Goal: Information Seeking & Learning: Learn about a topic

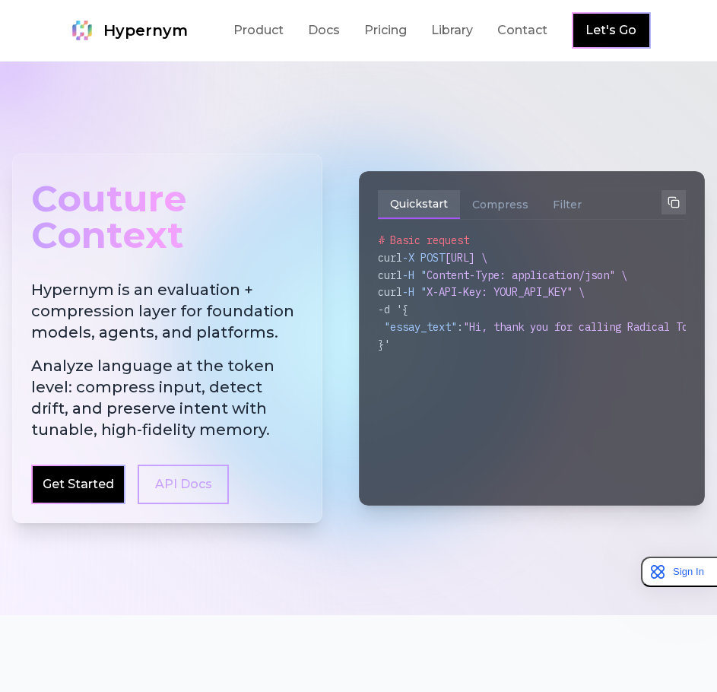
click at [186, 341] on h2 "Hypernym is an evaluation + compression layer for foundation models, agents, an…" at bounding box center [167, 359] width 272 height 161
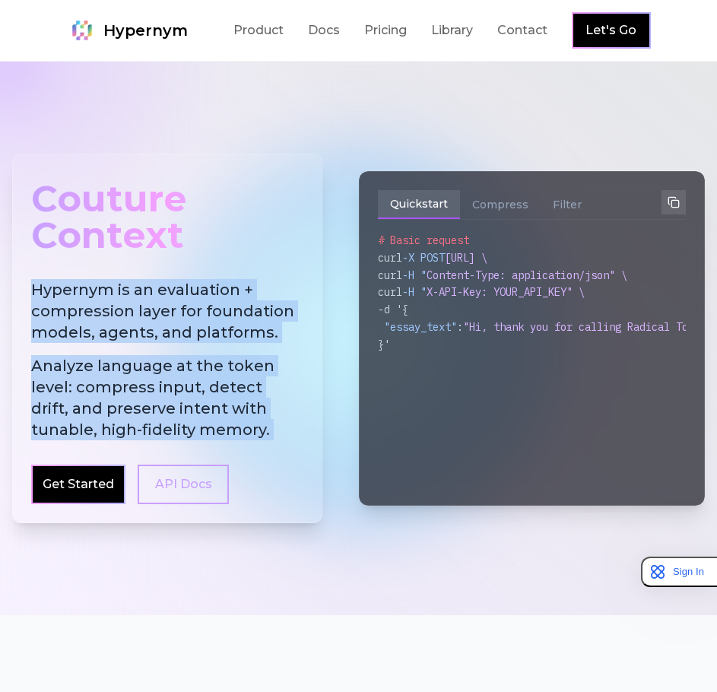
drag, startPoint x: 186, startPoint y: 341, endPoint x: 204, endPoint y: 367, distance: 32.3
click at [204, 370] on h2 "Hypernym is an evaluation + compression layer for foundation models, agents, an…" at bounding box center [167, 359] width 272 height 161
click at [205, 367] on span "Analyze language at the token level: compress input, detect drift, and preserve…" at bounding box center [167, 397] width 272 height 85
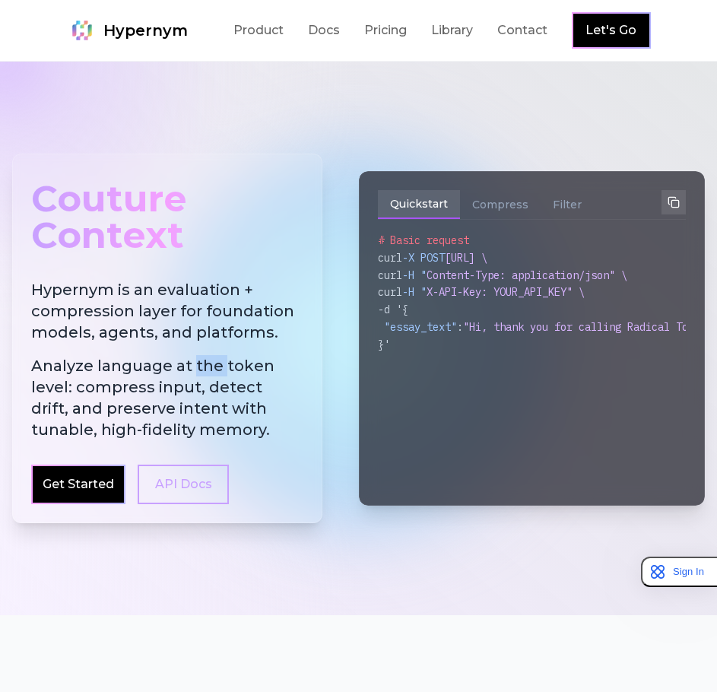
click at [205, 367] on span "Analyze language at the token level: compress input, detect drift, and preserve…" at bounding box center [167, 397] width 272 height 85
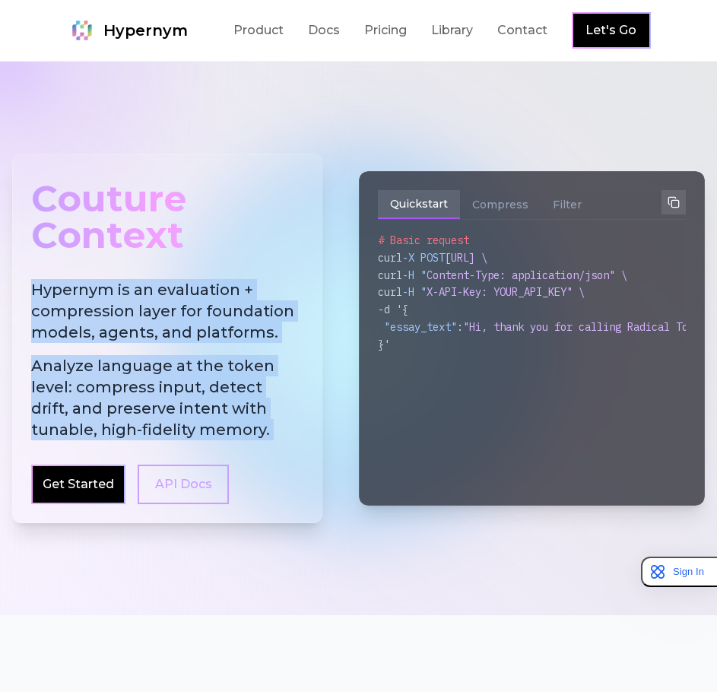
drag, startPoint x: 205, startPoint y: 367, endPoint x: 212, endPoint y: 310, distance: 57.6
click at [212, 310] on h2 "Hypernym is an evaluation + compression layer for foundation models, agents, an…" at bounding box center [167, 359] width 272 height 161
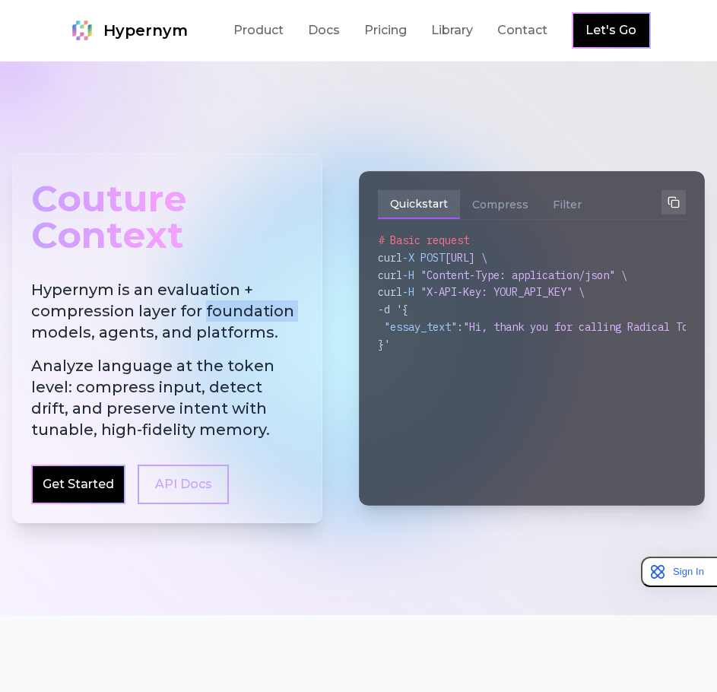
click at [212, 310] on h2 "Hypernym is an evaluation + compression layer for foundation models, agents, an…" at bounding box center [167, 359] width 272 height 161
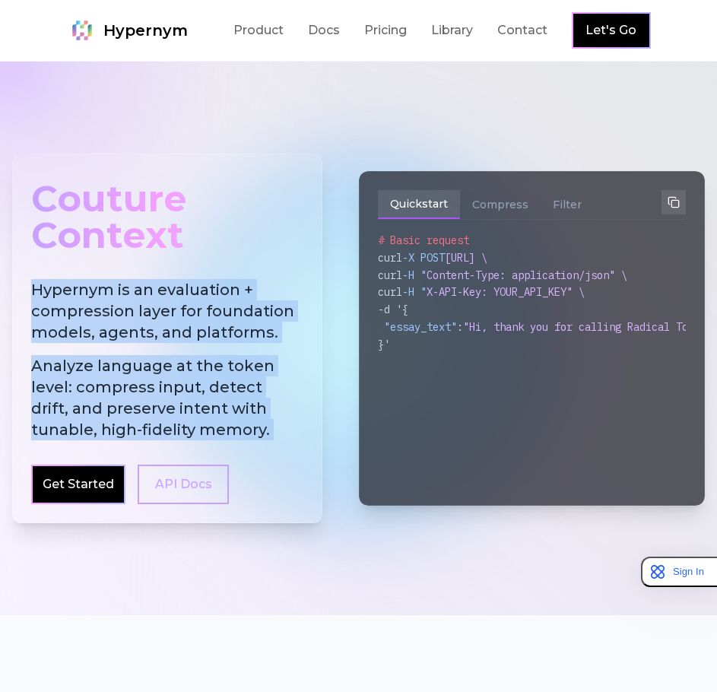
drag, startPoint x: 212, startPoint y: 310, endPoint x: 248, endPoint y: 376, distance: 75.2
click at [248, 377] on h2 "Hypernym is an evaluation + compression layer for foundation models, agents, an…" at bounding box center [167, 359] width 272 height 161
click at [248, 376] on span "Analyze language at the token level: compress input, detect drift, and preserve…" at bounding box center [167, 397] width 272 height 85
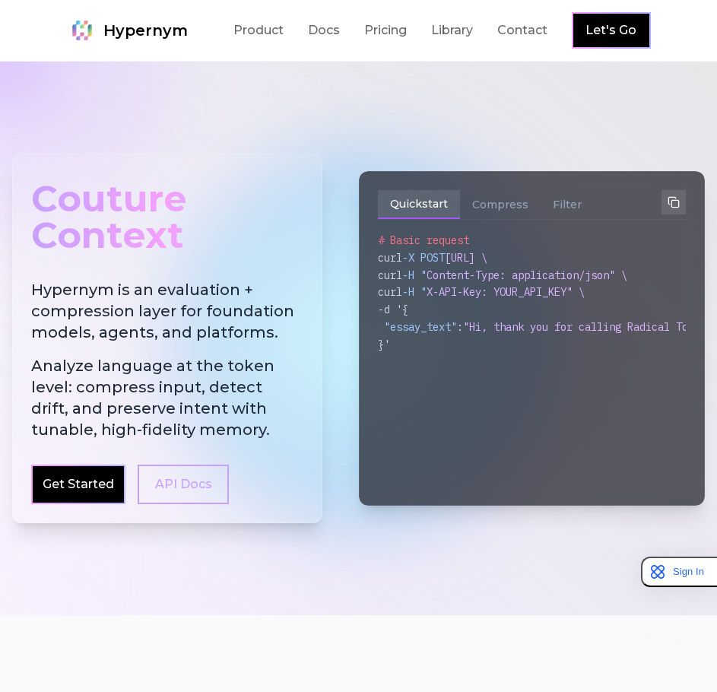
click at [231, 287] on h2 "Hypernym is an evaluation + compression layer for foundation models, agents, an…" at bounding box center [167, 359] width 272 height 161
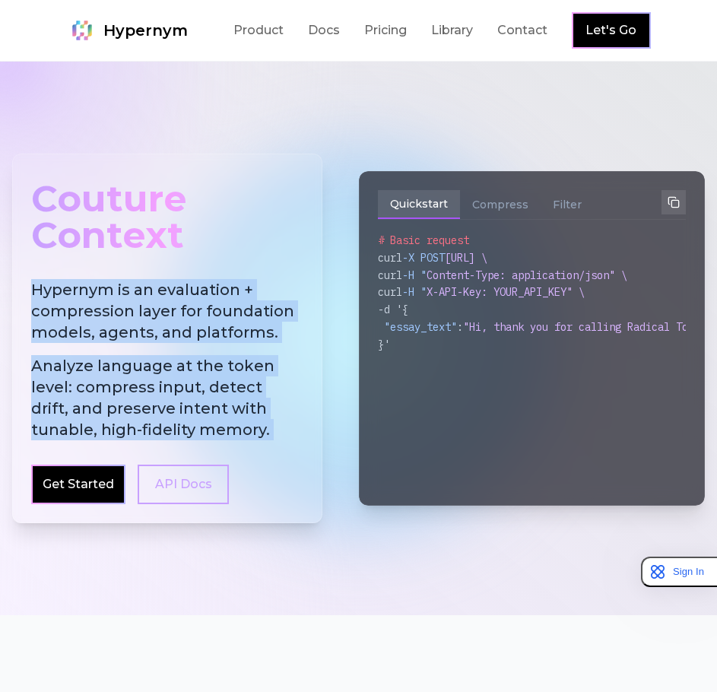
drag, startPoint x: 231, startPoint y: 287, endPoint x: 228, endPoint y: 351, distance: 64.0
click at [228, 351] on h2 "Hypernym is an evaluation + compression layer for foundation models, agents, an…" at bounding box center [167, 359] width 272 height 161
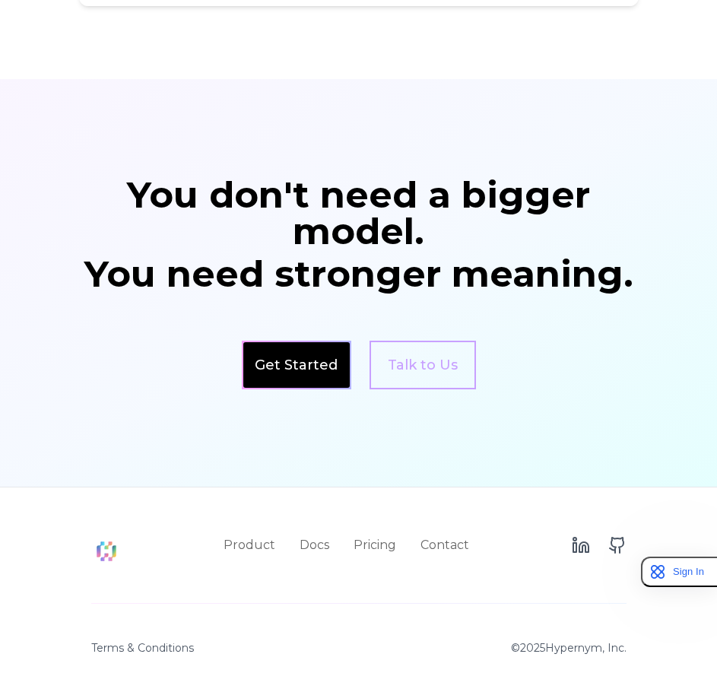
scroll to position [2637, 0]
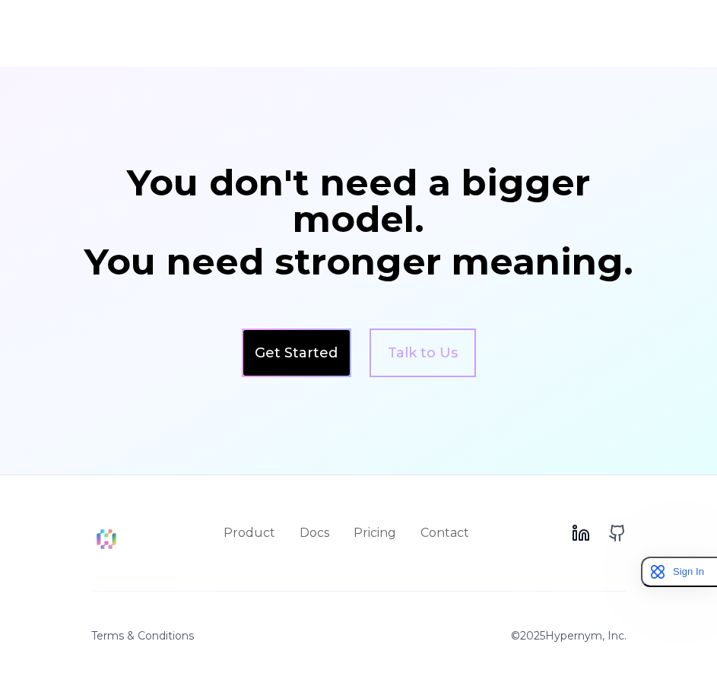
click at [572, 534] on icon at bounding box center [581, 533] width 18 height 18
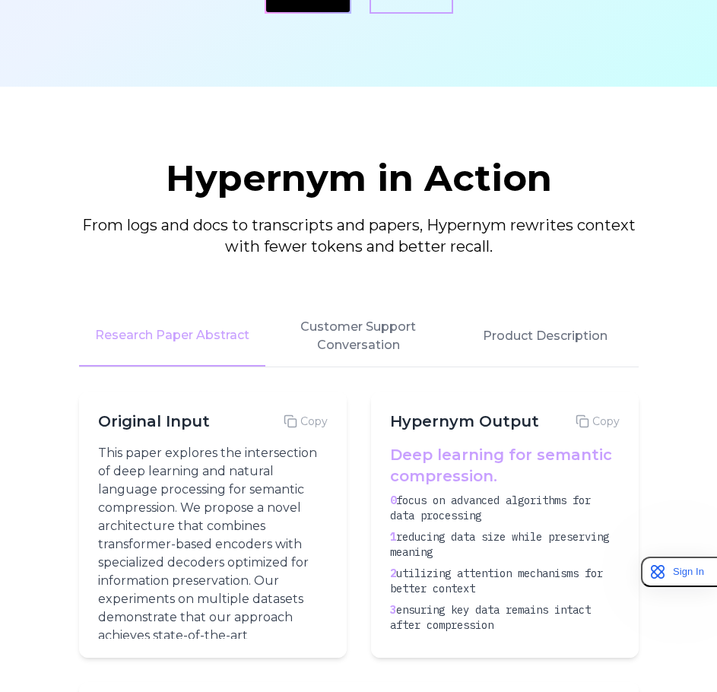
scroll to position [1952, 0]
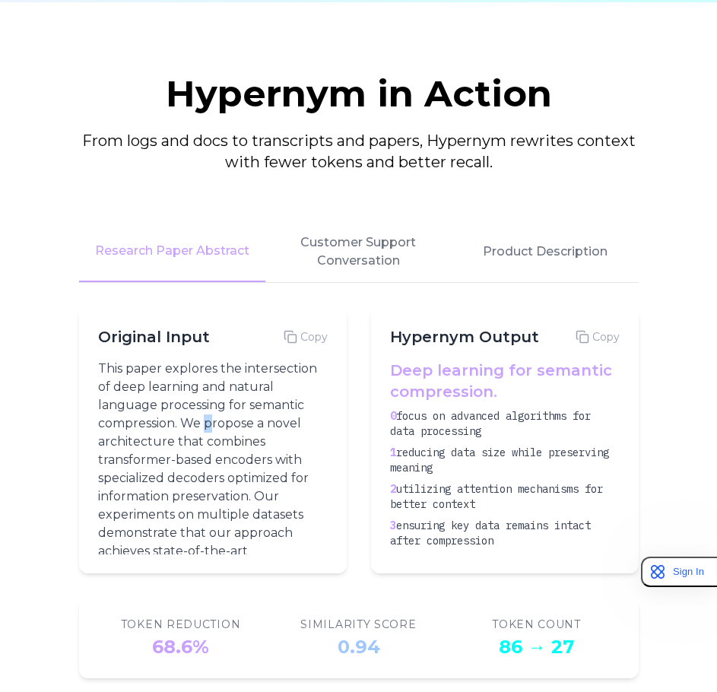
click at [209, 416] on p "This paper explores the intersection of deep learning and natural language proc…" at bounding box center [210, 561] width 224 height 402
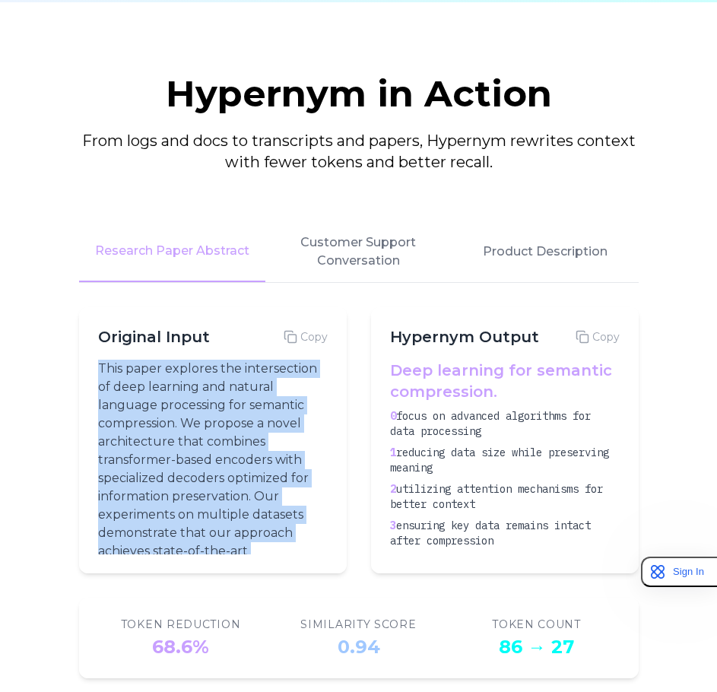
drag, startPoint x: 209, startPoint y: 416, endPoint x: 227, endPoint y: 466, distance: 53.2
click at [227, 466] on p "This paper explores the intersection of deep learning and natural language proc…" at bounding box center [210, 561] width 224 height 402
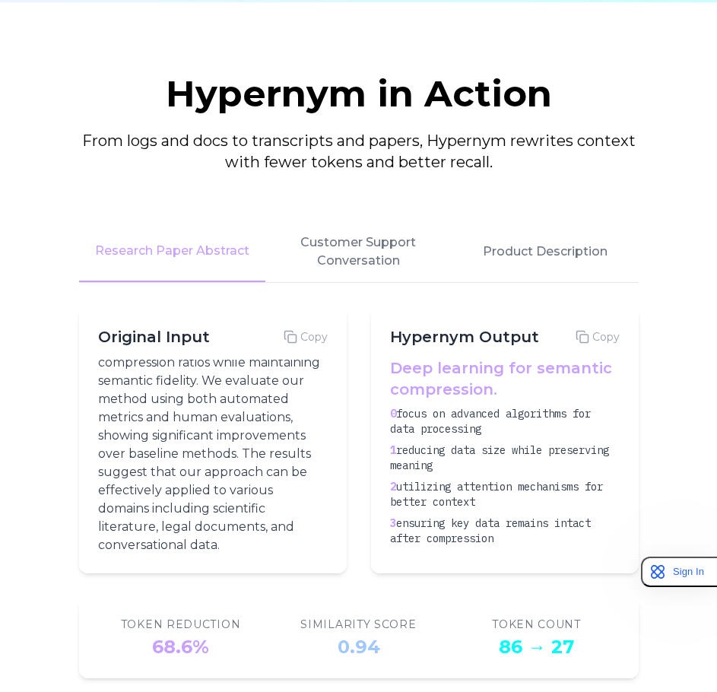
scroll to position [0, 0]
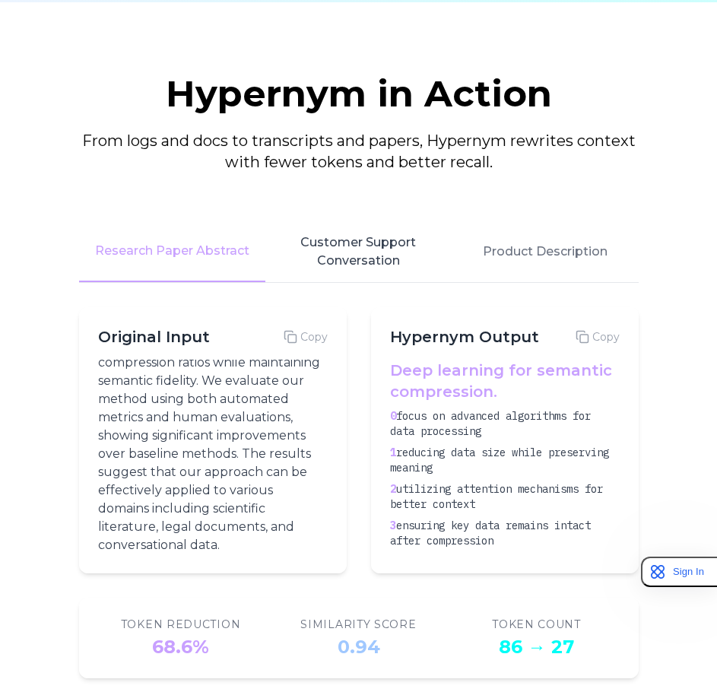
click at [386, 259] on button "Customer Support Conversation" at bounding box center [359, 251] width 186 height 61
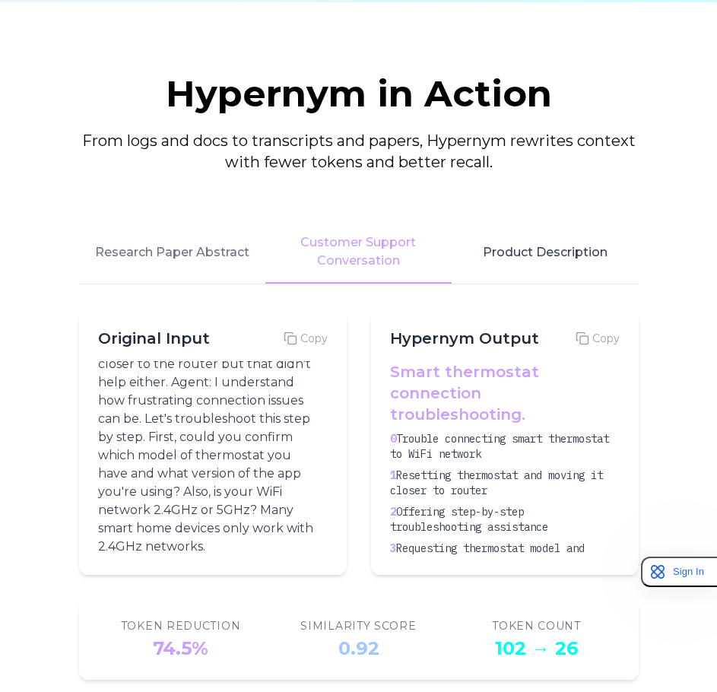
click at [593, 255] on button "Product Description" at bounding box center [545, 252] width 186 height 62
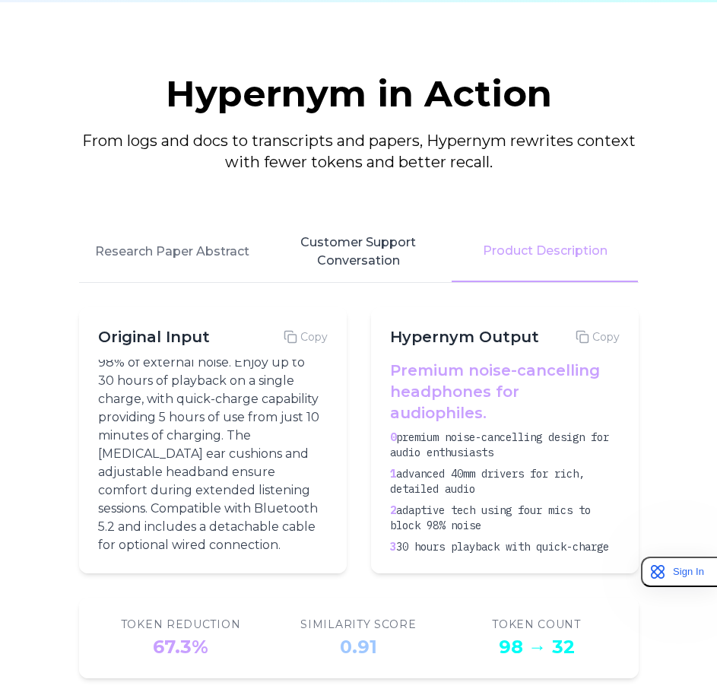
click at [345, 260] on button "Customer Support Conversation" at bounding box center [359, 251] width 186 height 61
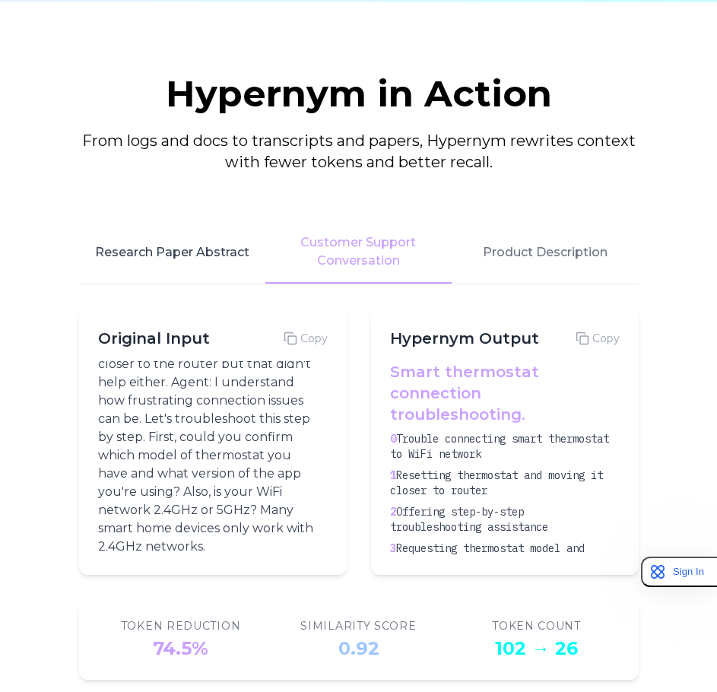
click at [174, 269] on button "Research Paper Abstract" at bounding box center [172, 252] width 186 height 62
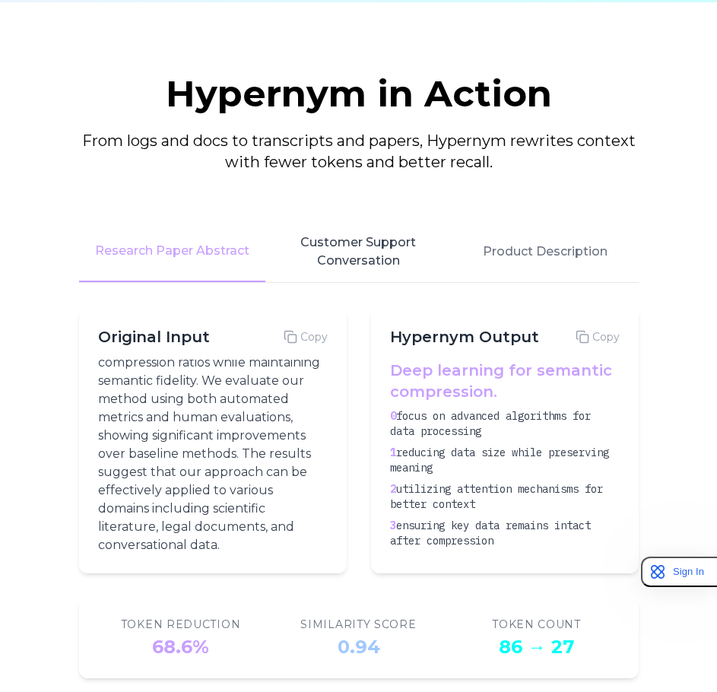
click at [314, 255] on button "Customer Support Conversation" at bounding box center [359, 251] width 186 height 61
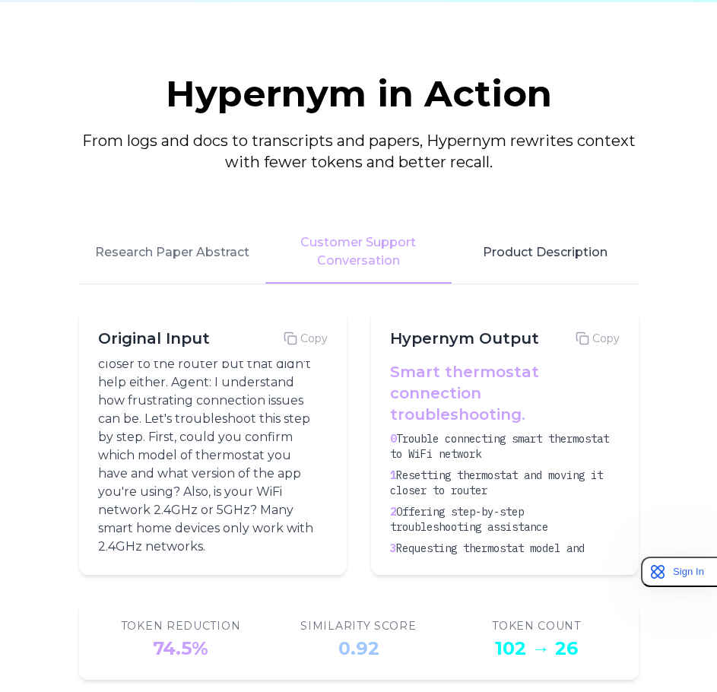
click at [537, 248] on button "Product Description" at bounding box center [545, 252] width 186 height 62
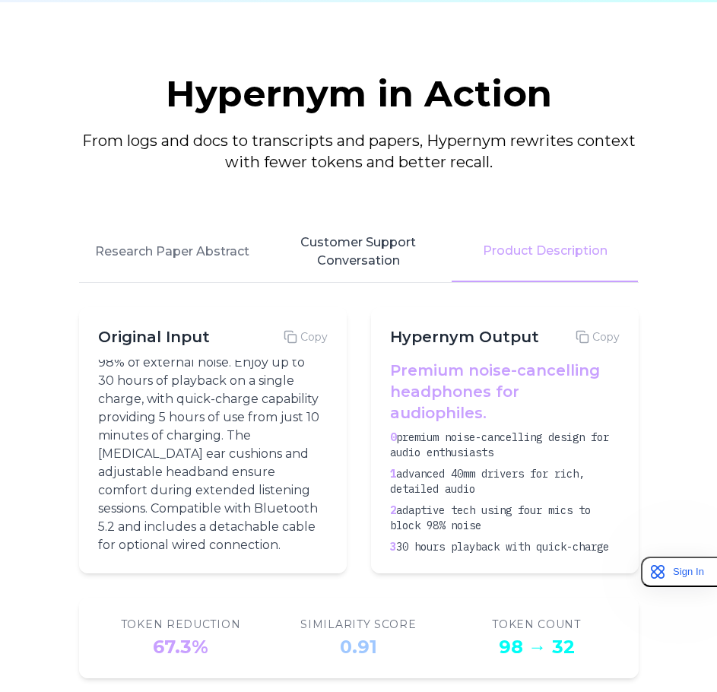
click at [329, 249] on button "Customer Support Conversation" at bounding box center [359, 251] width 186 height 61
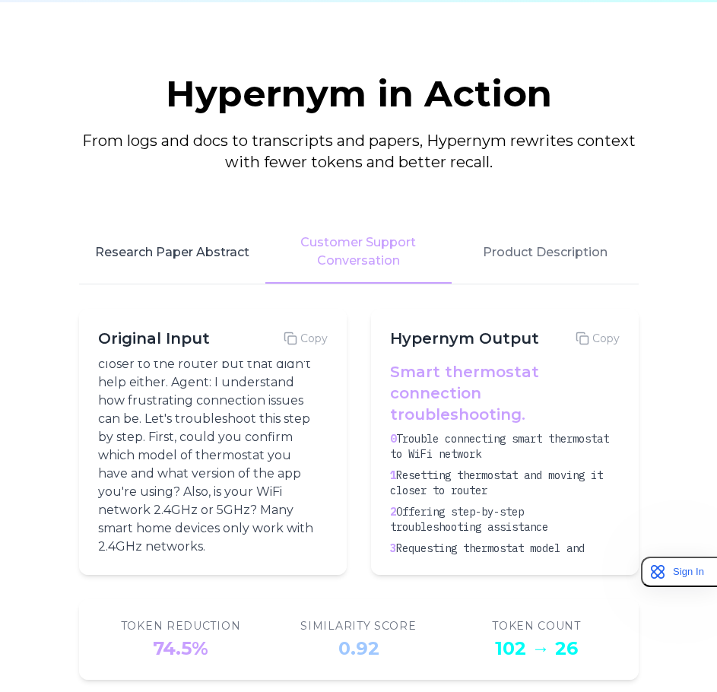
click at [194, 261] on button "Research Paper Abstract" at bounding box center [172, 252] width 186 height 62
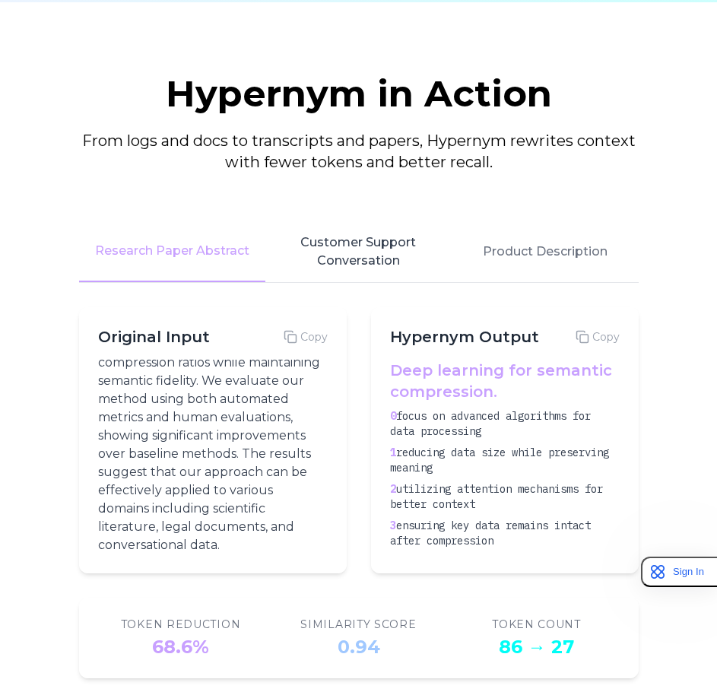
click at [316, 257] on button "Customer Support Conversation" at bounding box center [359, 251] width 186 height 61
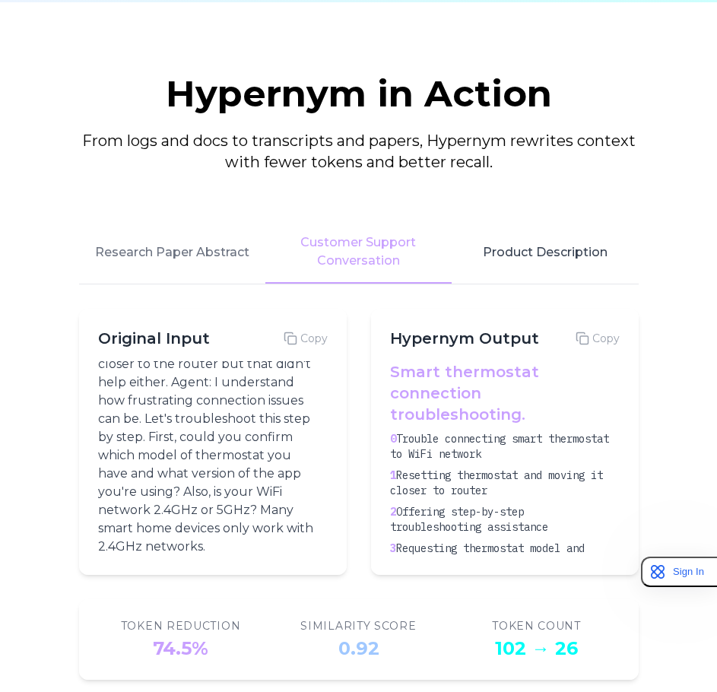
click at [505, 253] on button "Product Description" at bounding box center [545, 252] width 186 height 62
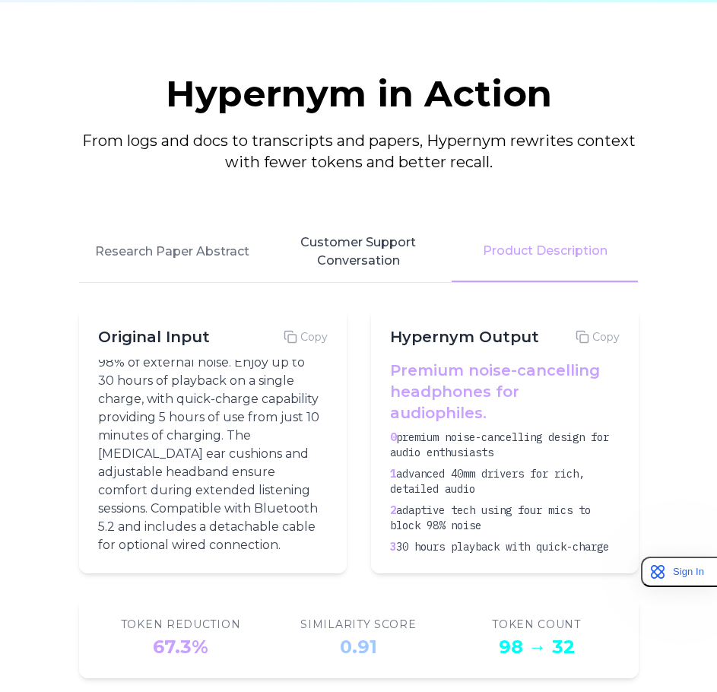
click at [393, 255] on button "Customer Support Conversation" at bounding box center [359, 251] width 186 height 61
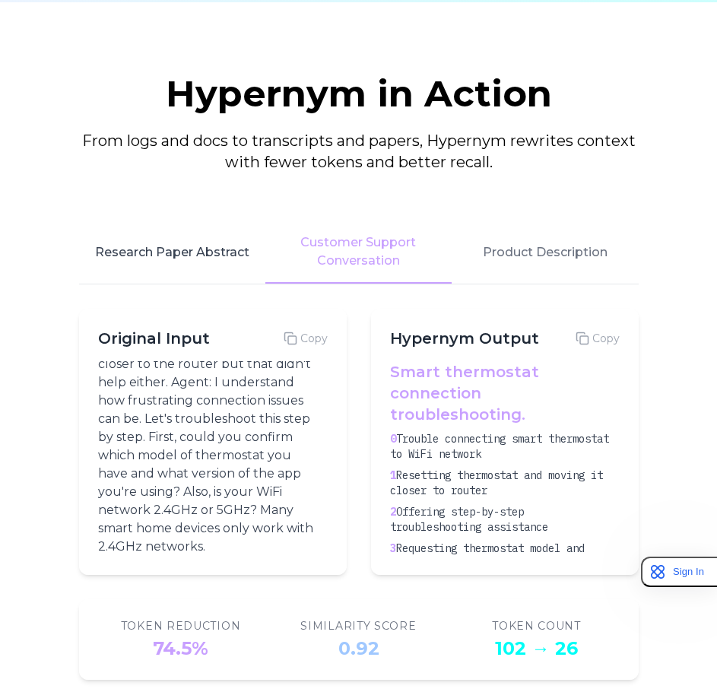
click at [170, 264] on button "Research Paper Abstract" at bounding box center [172, 252] width 186 height 62
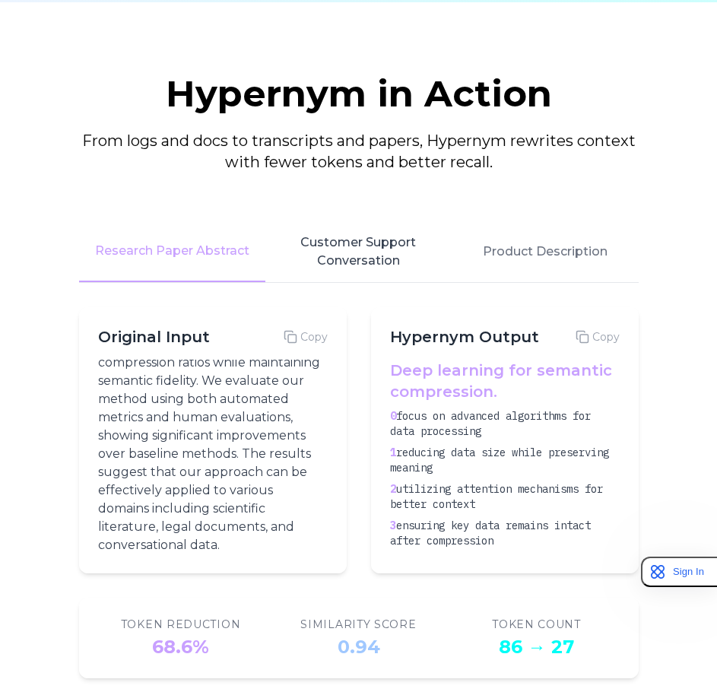
click at [386, 259] on button "Customer Support Conversation" at bounding box center [359, 251] width 186 height 61
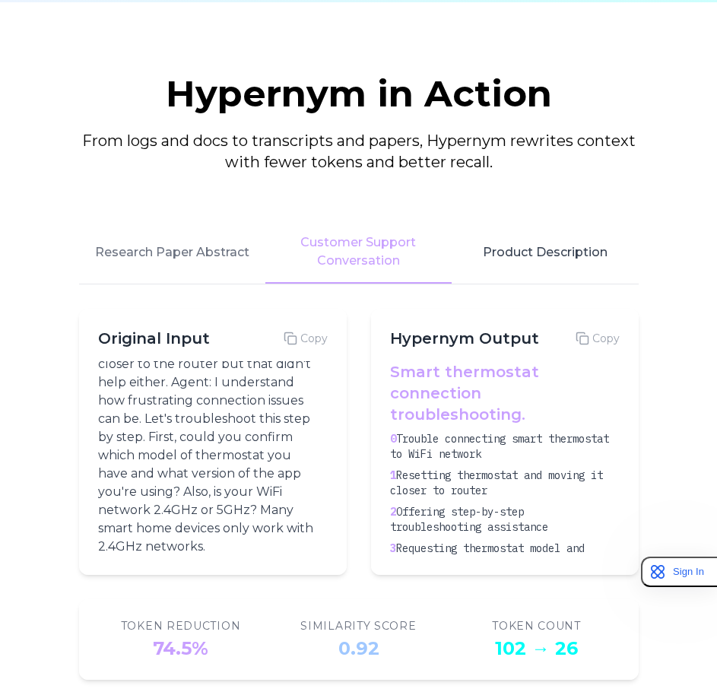
click at [474, 256] on button "Product Description" at bounding box center [545, 252] width 186 height 62
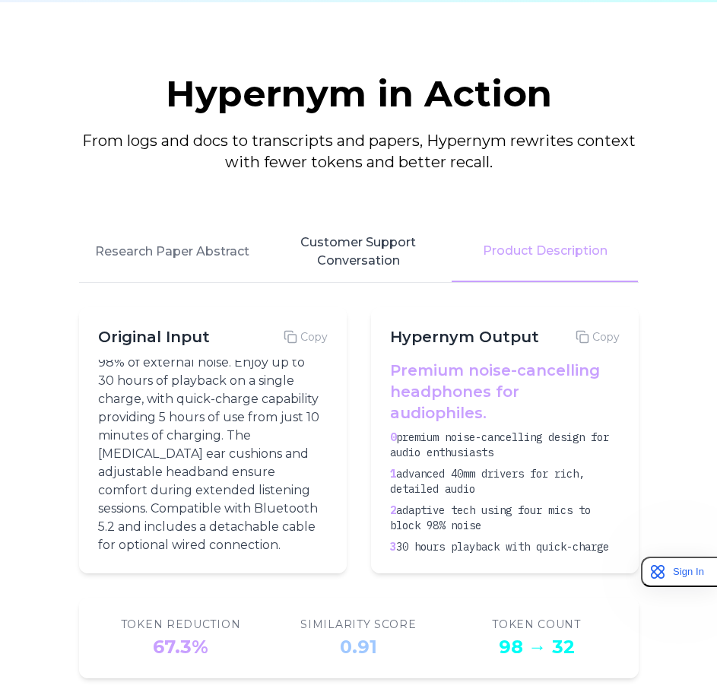
click at [275, 264] on button "Customer Support Conversation" at bounding box center [359, 251] width 186 height 61
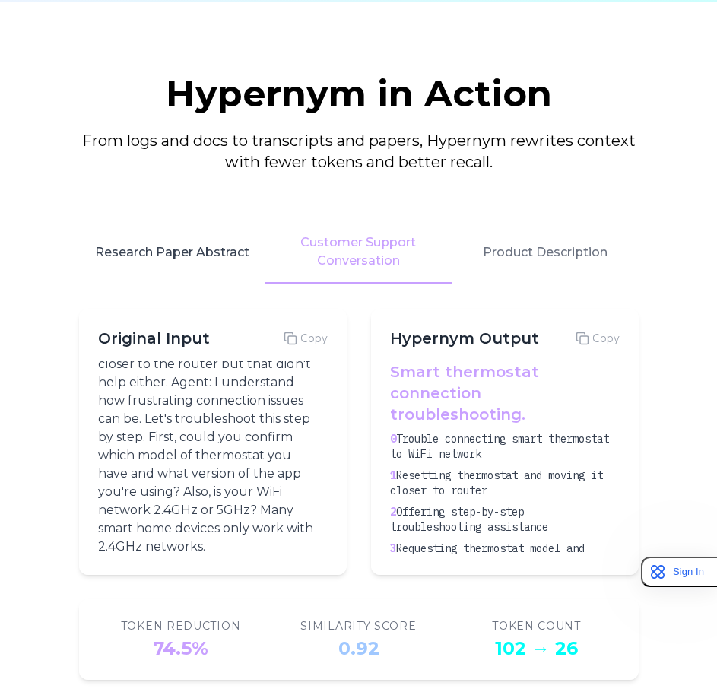
click at [172, 272] on button "Research Paper Abstract" at bounding box center [172, 252] width 186 height 62
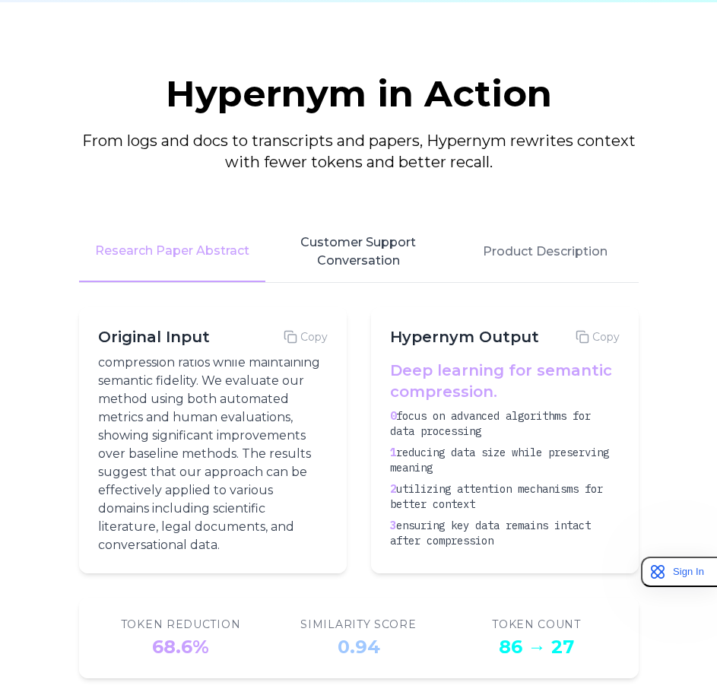
click at [425, 259] on button "Customer Support Conversation" at bounding box center [359, 251] width 186 height 61
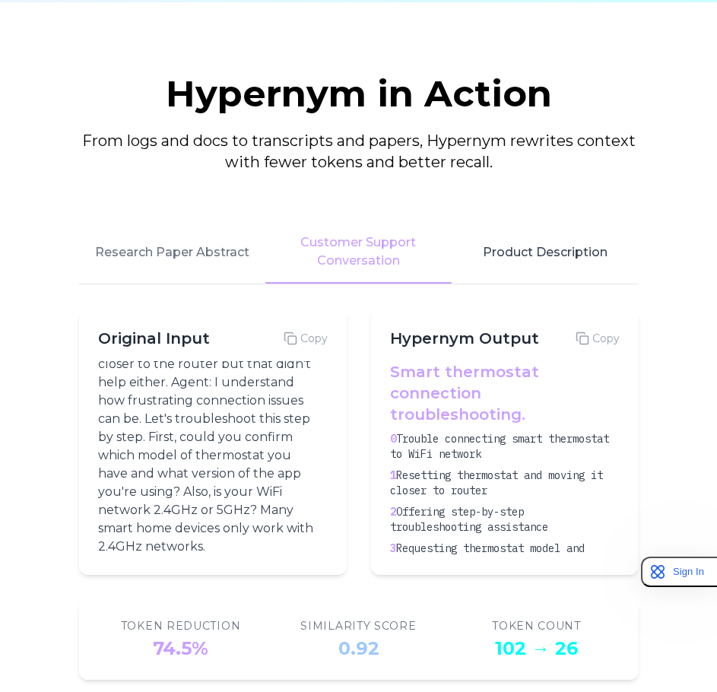
click at [498, 256] on button "Product Description" at bounding box center [545, 252] width 186 height 62
